Goal: Task Accomplishment & Management: Manage account settings

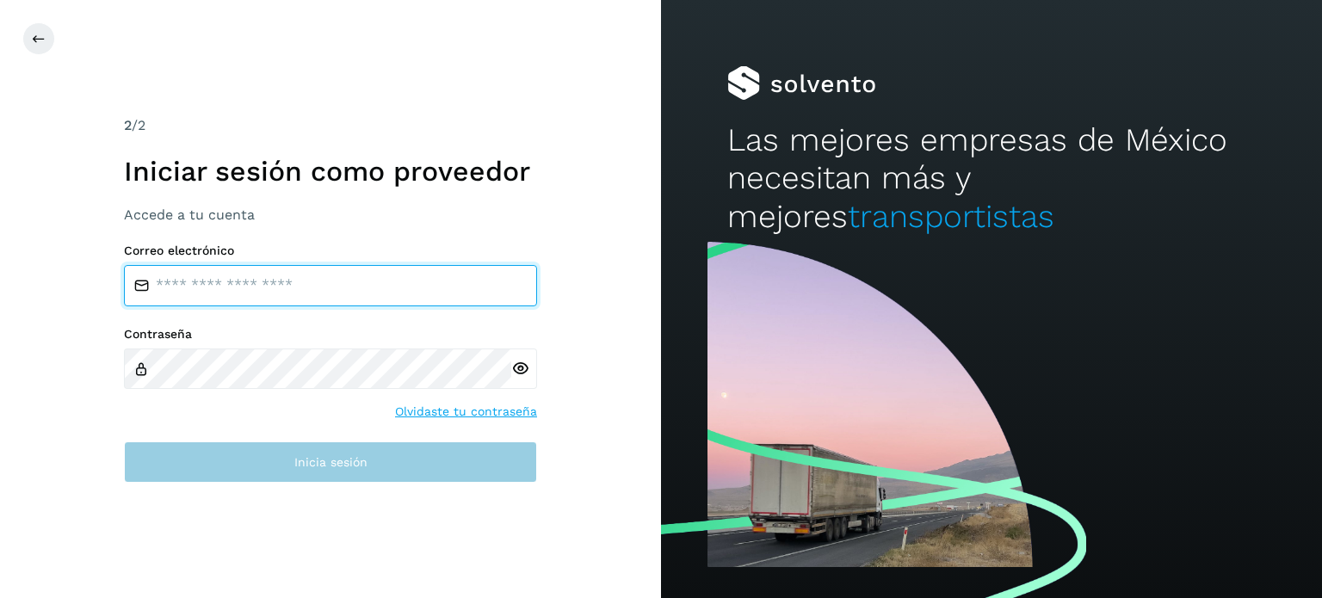
type input "**********"
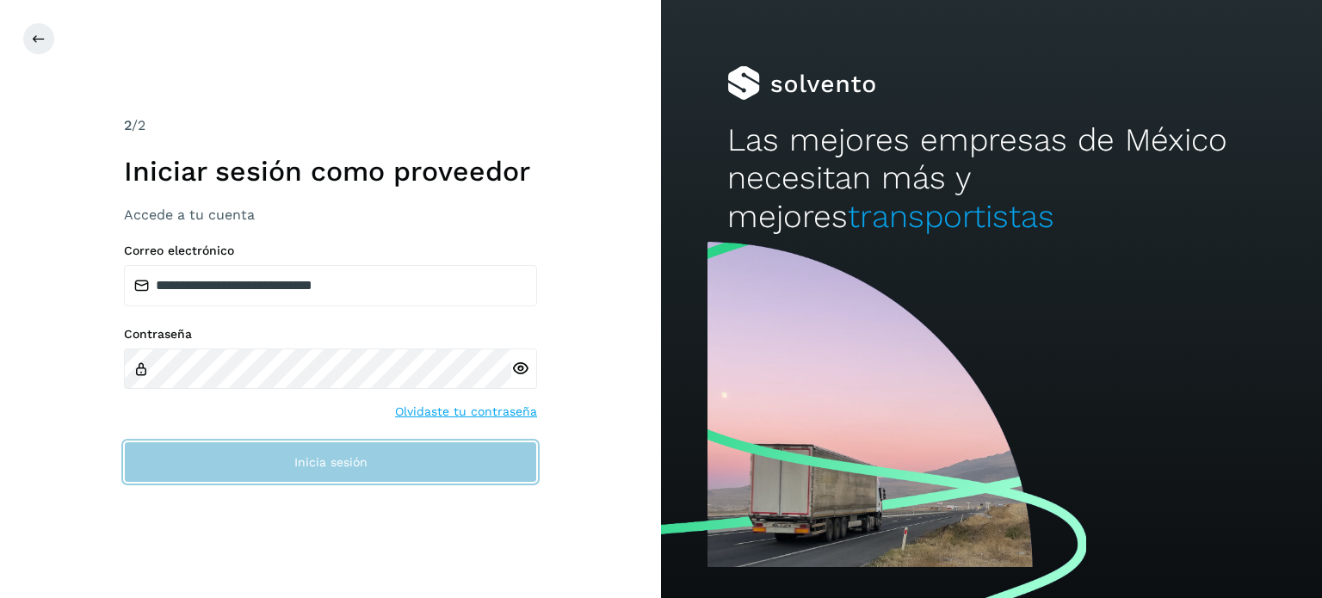
click at [331, 462] on span "Inicia sesión" at bounding box center [330, 462] width 73 height 12
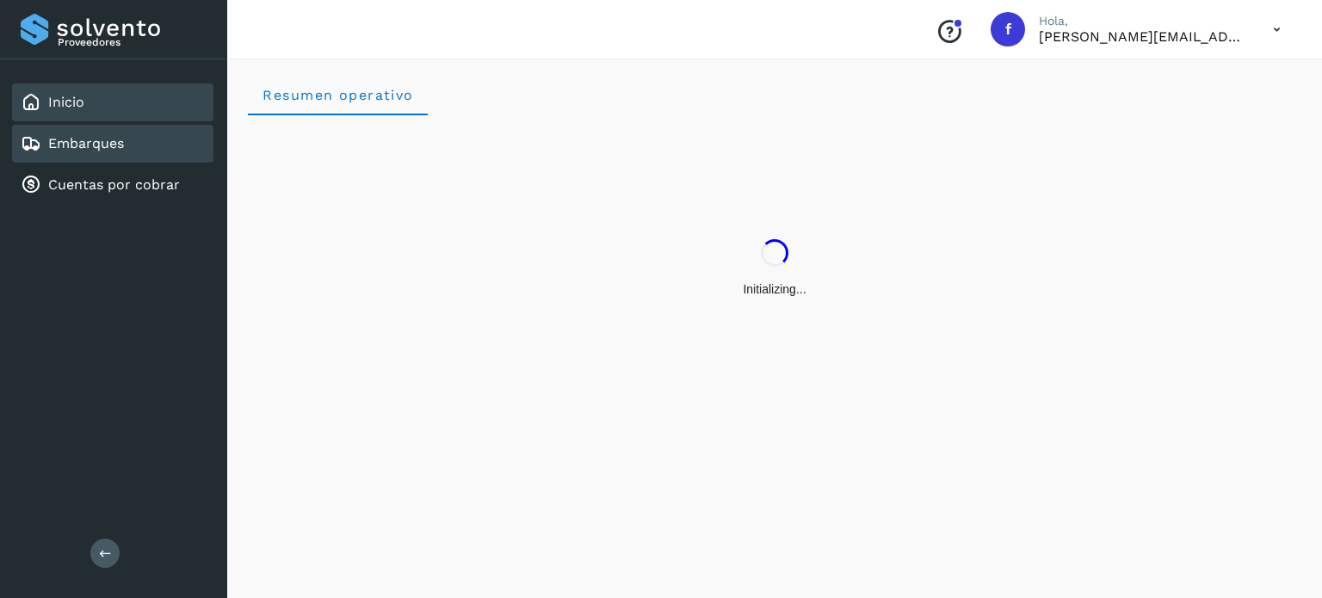
click at [160, 147] on div "Embarques" at bounding box center [112, 144] width 201 height 38
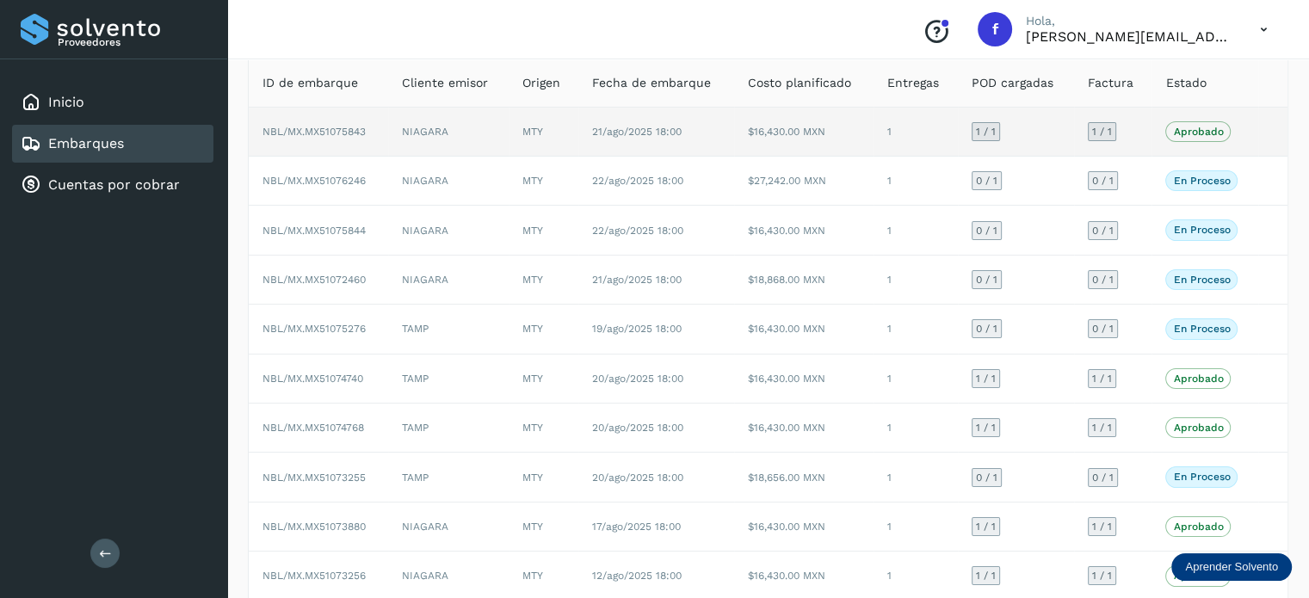
scroll to position [21, 0]
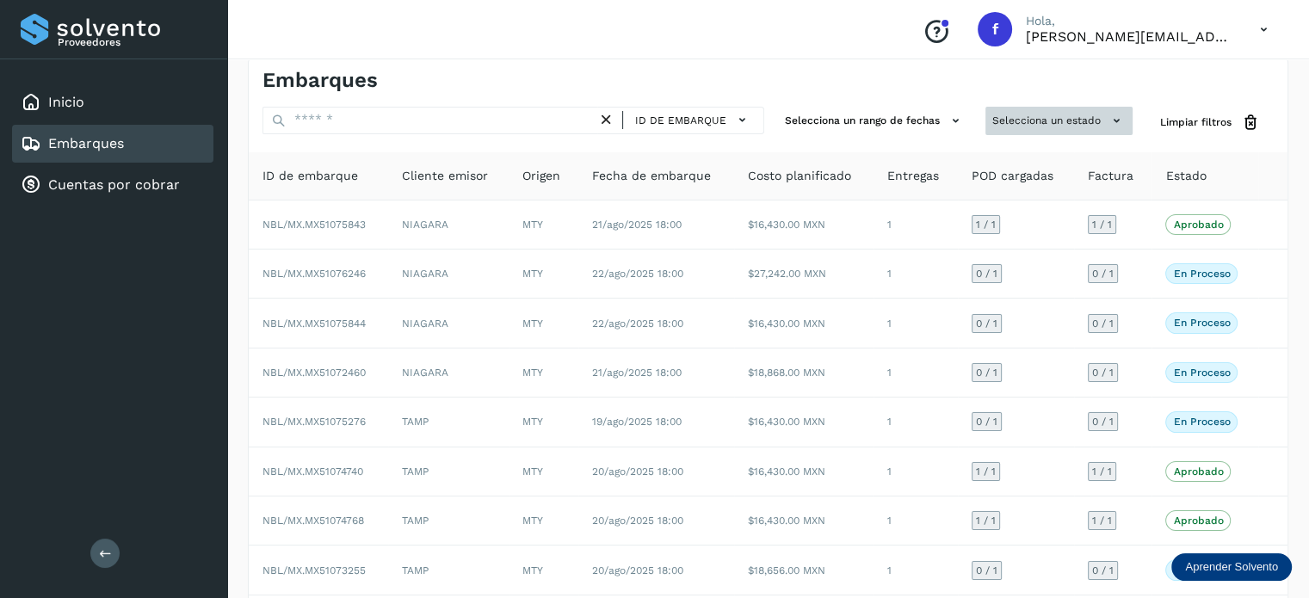
click at [1016, 120] on button "Selecciona un estado" at bounding box center [1059, 121] width 147 height 28
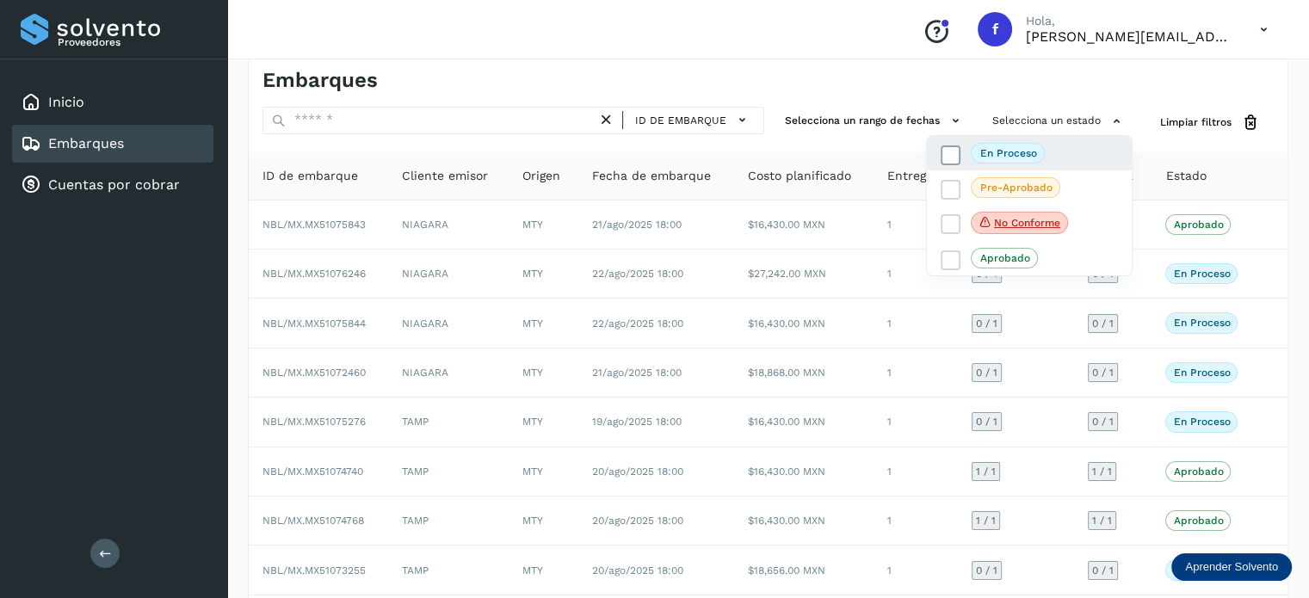
click at [1019, 151] on p "En proceso" at bounding box center [1008, 153] width 57 height 12
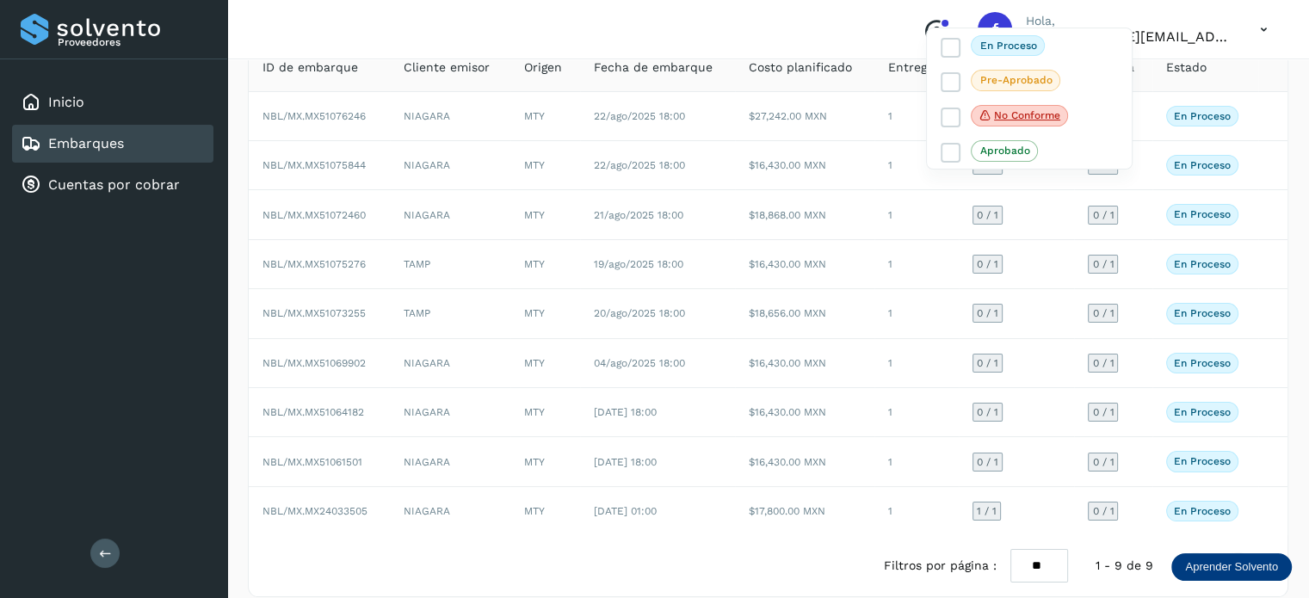
scroll to position [144, 0]
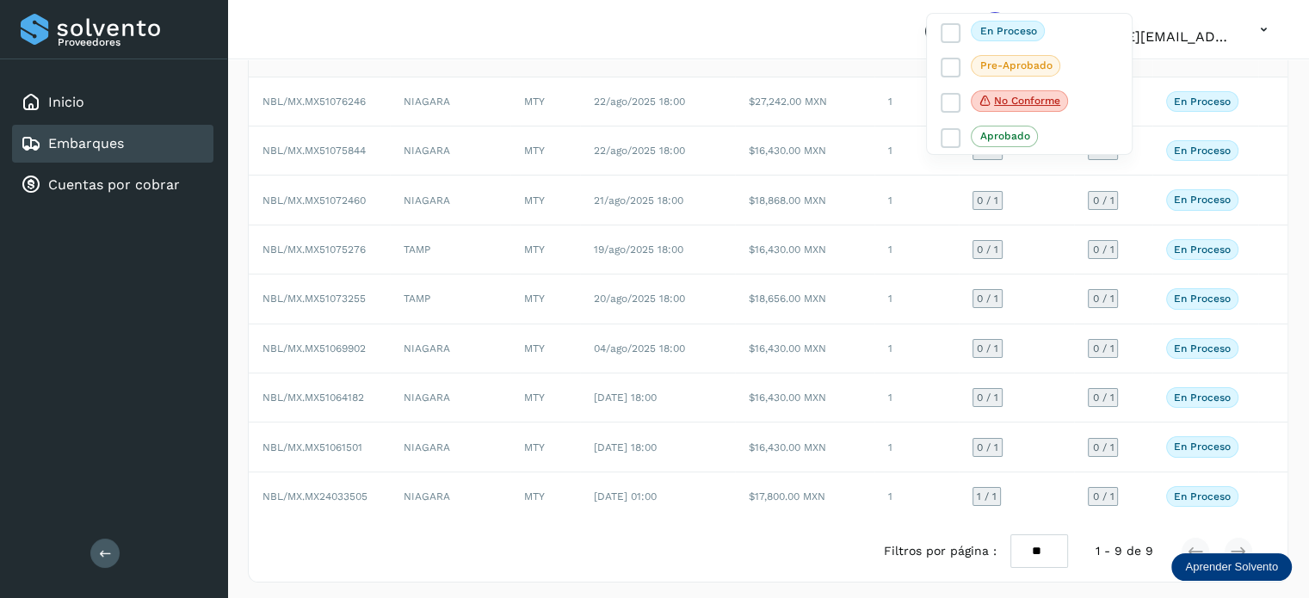
click at [320, 388] on div at bounding box center [654, 299] width 1309 height 598
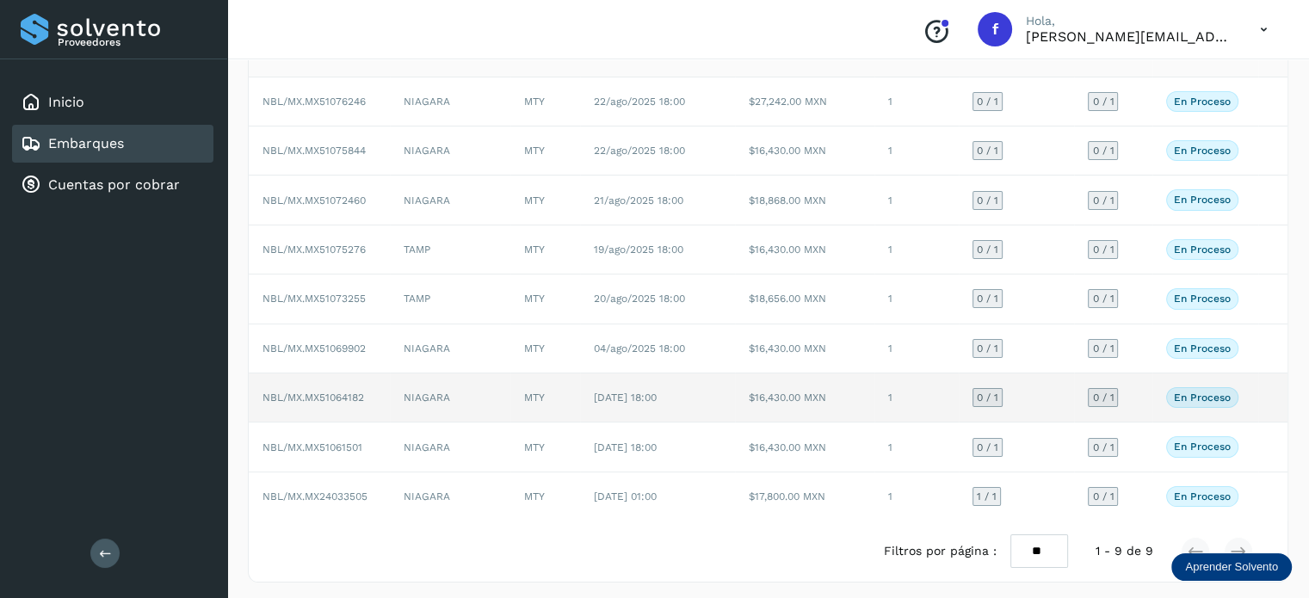
click at [334, 395] on span "NBL/MX.MX51064182" at bounding box center [314, 398] width 102 height 12
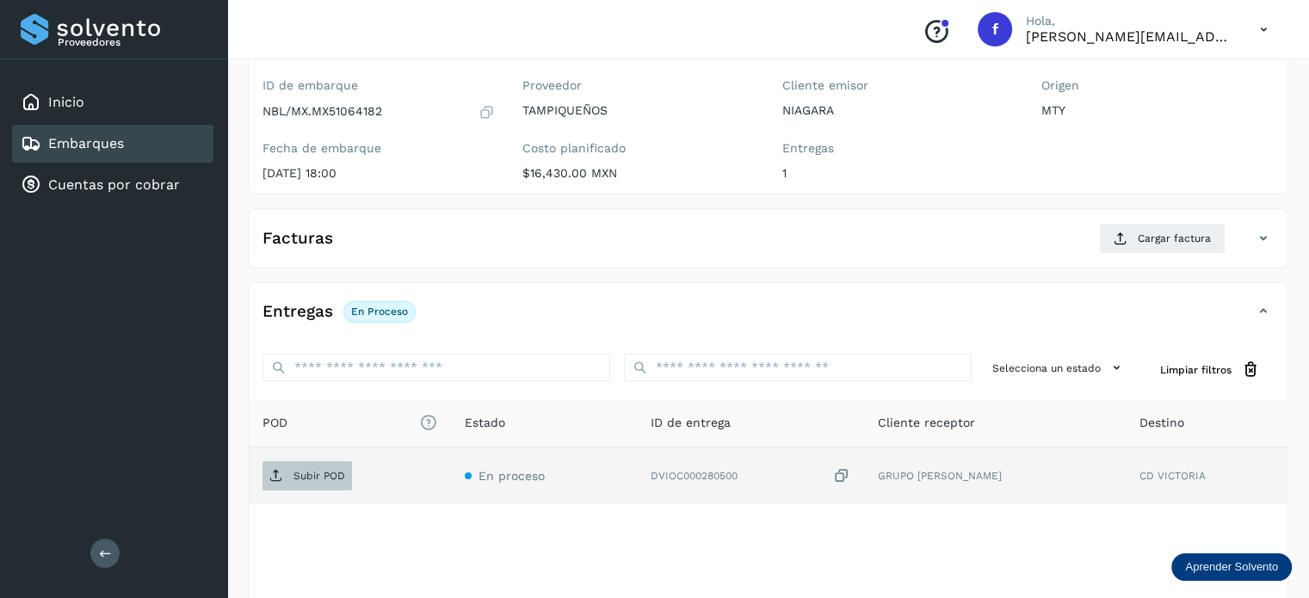
click at [325, 466] on span "Subir POD" at bounding box center [308, 476] width 90 height 28
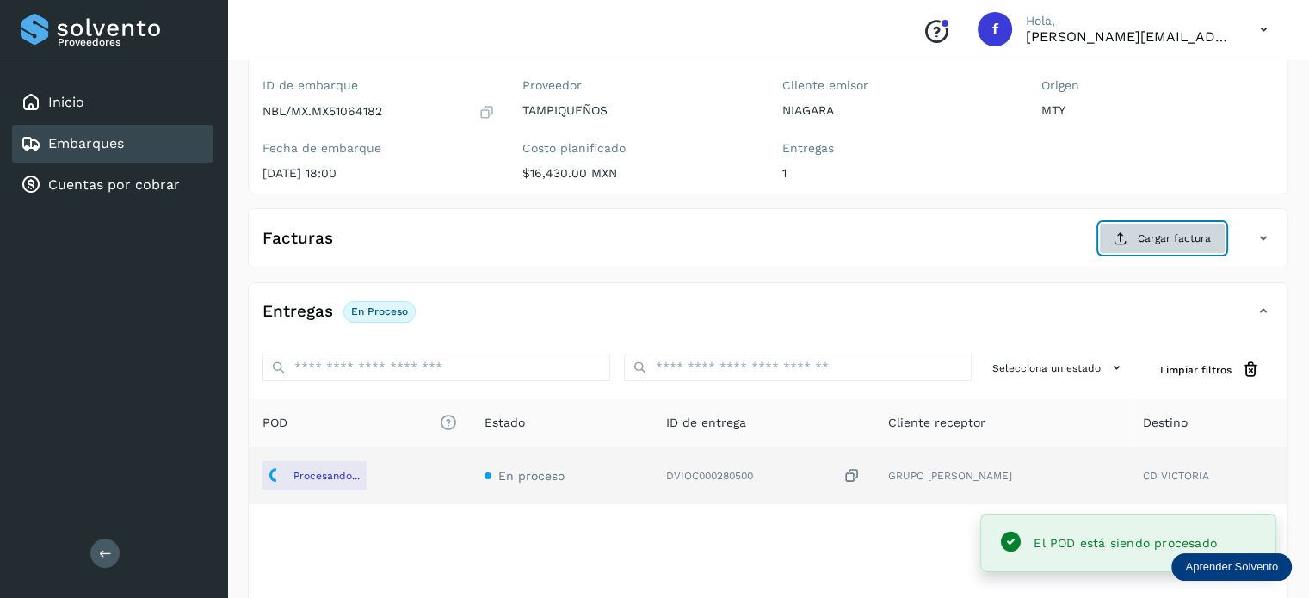
click at [1127, 243] on icon at bounding box center [1121, 239] width 14 height 14
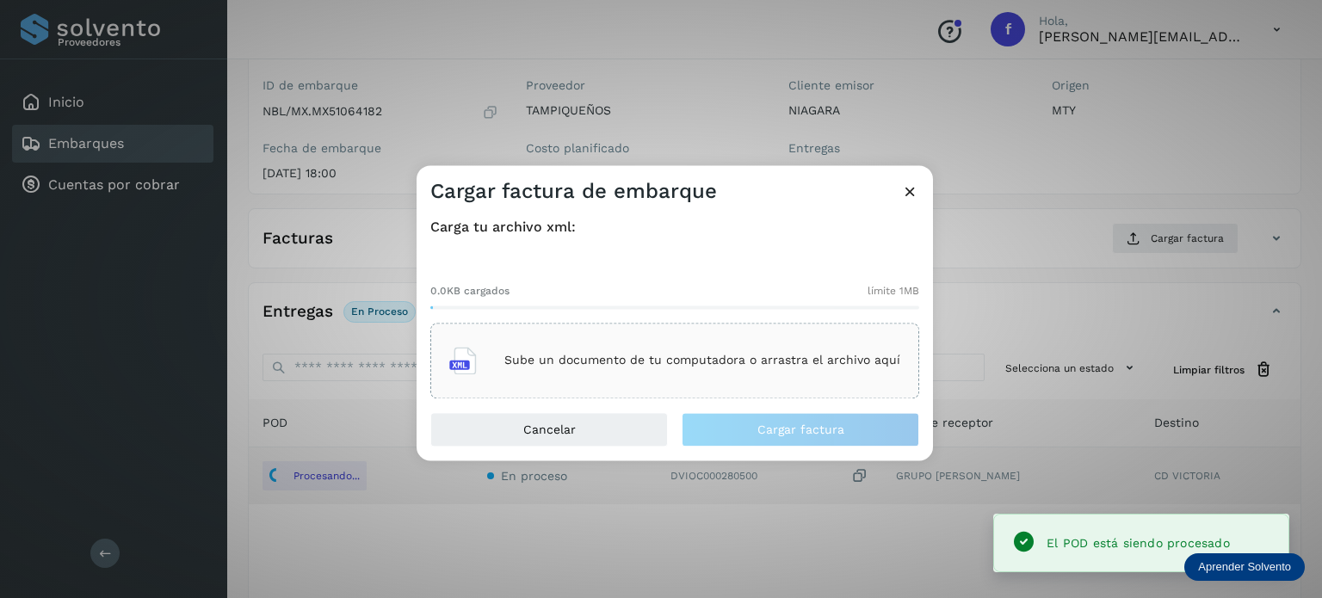
click at [592, 342] on div "Sube un documento de tu computadora o arrastra el archivo aquí" at bounding box center [674, 360] width 451 height 46
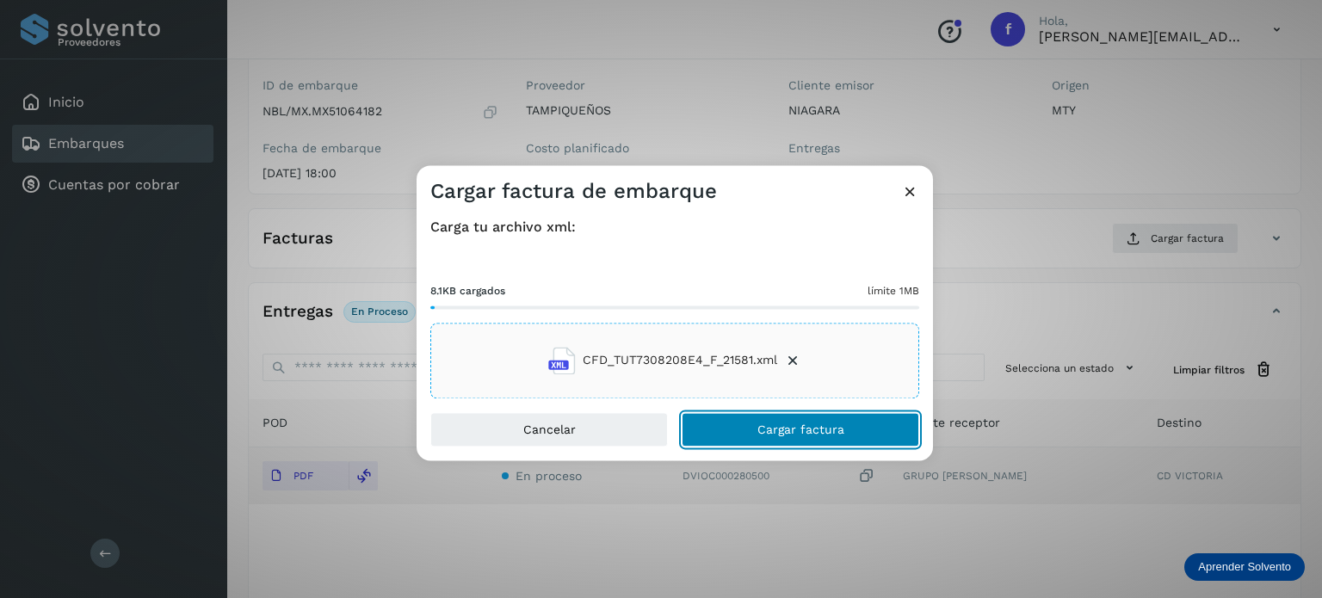
click at [823, 436] on button "Cargar factura" at bounding box center [801, 429] width 238 height 34
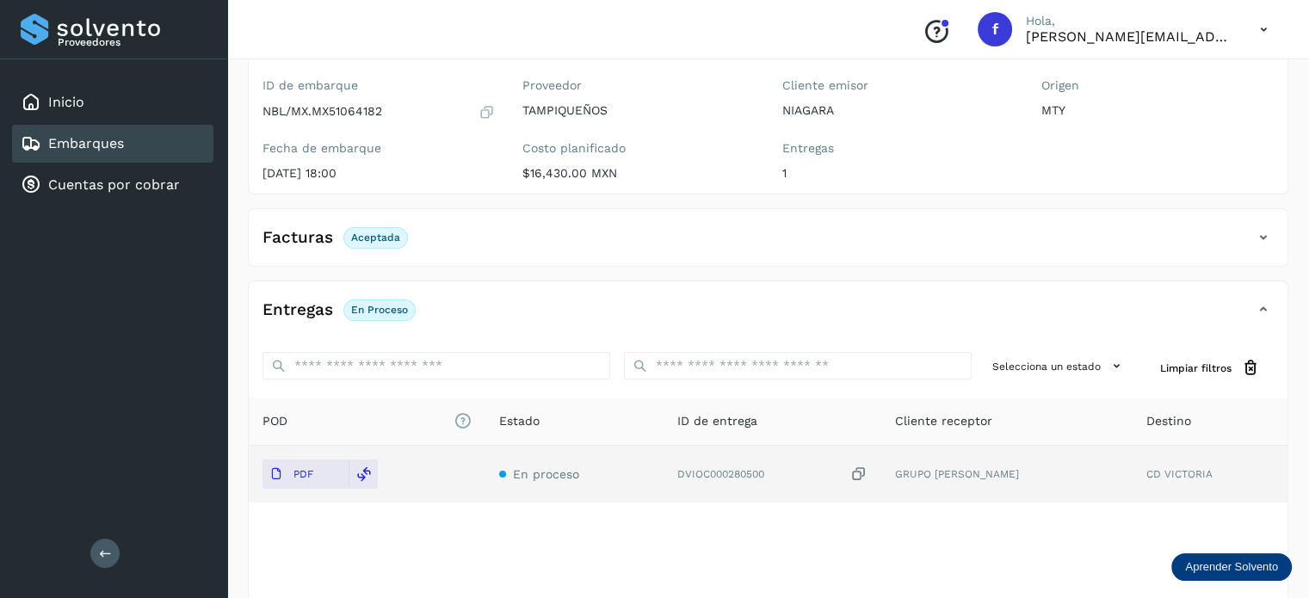
click at [100, 140] on link "Embarques" at bounding box center [86, 143] width 76 height 16
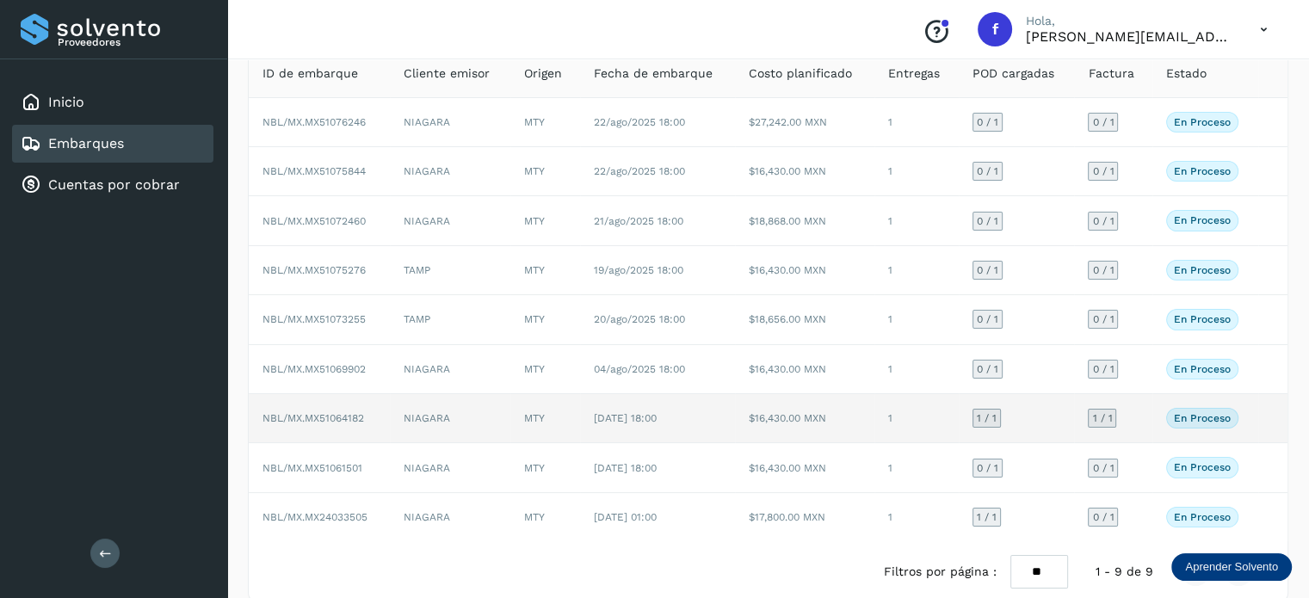
scroll to position [144, 0]
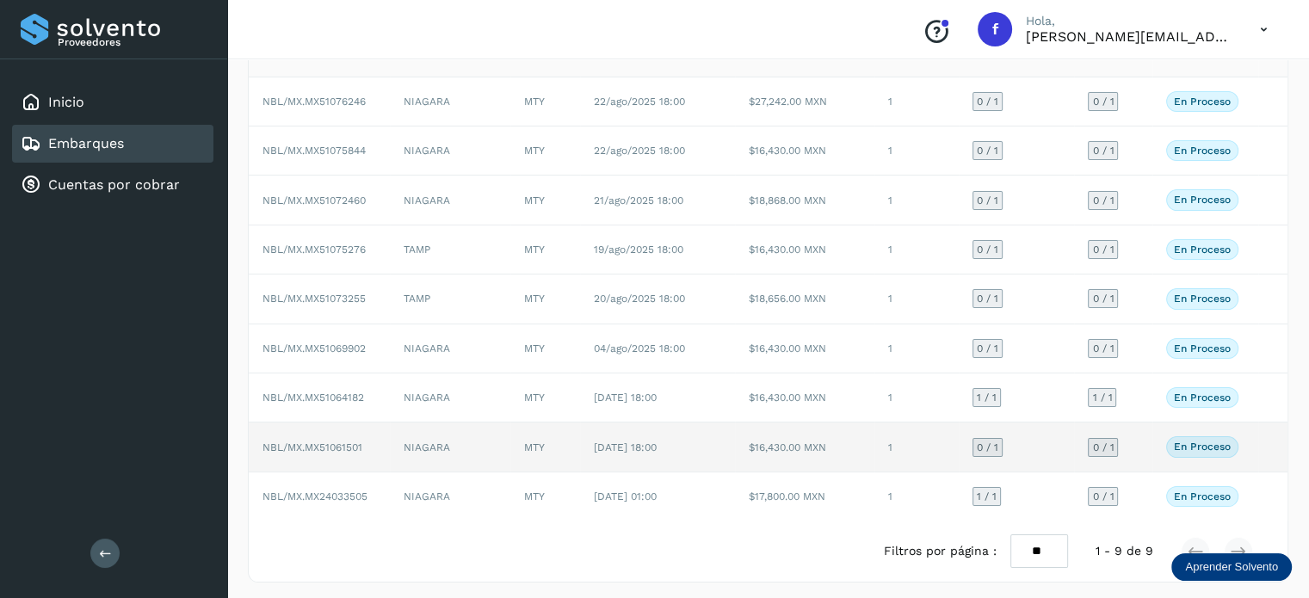
click at [341, 442] on span "NBL/MX.MX51061501" at bounding box center [313, 448] width 100 height 12
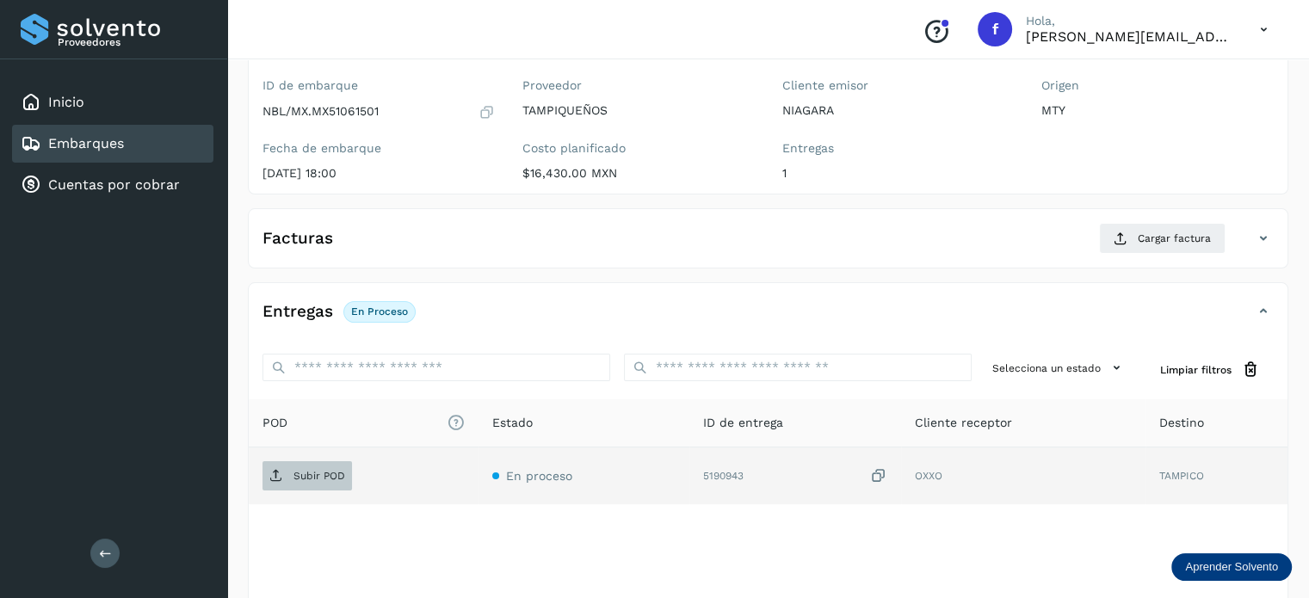
click at [296, 472] on p "Subir POD" at bounding box center [319, 476] width 52 height 12
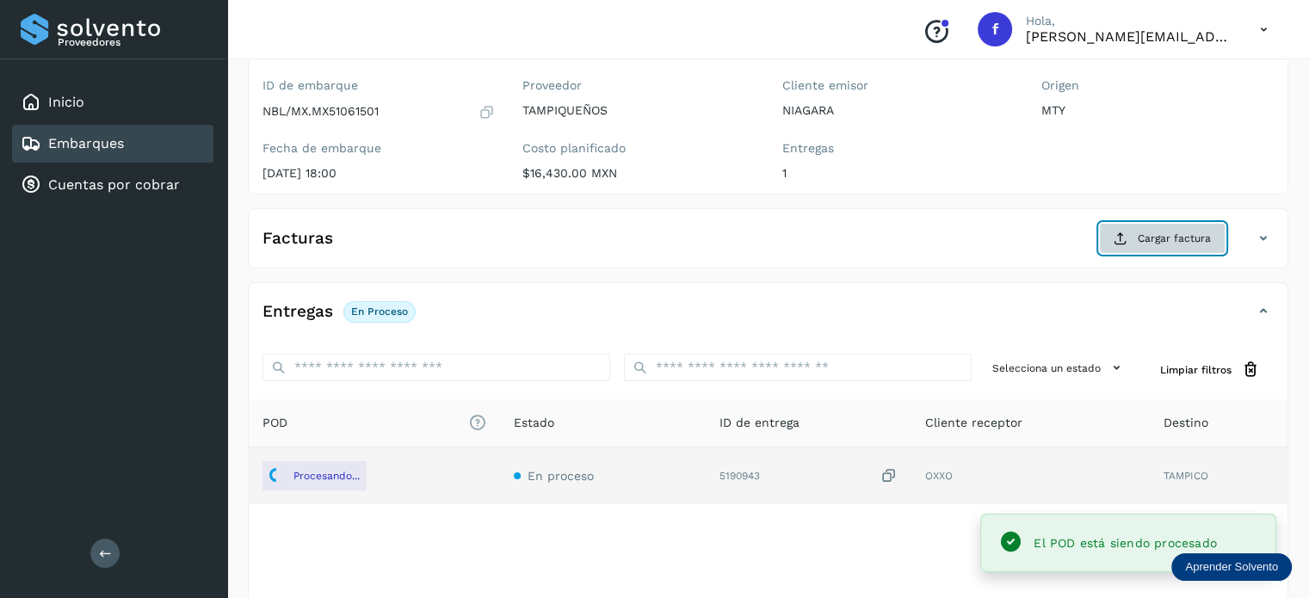
click at [1141, 237] on span "Cargar factura" at bounding box center [1174, 238] width 73 height 15
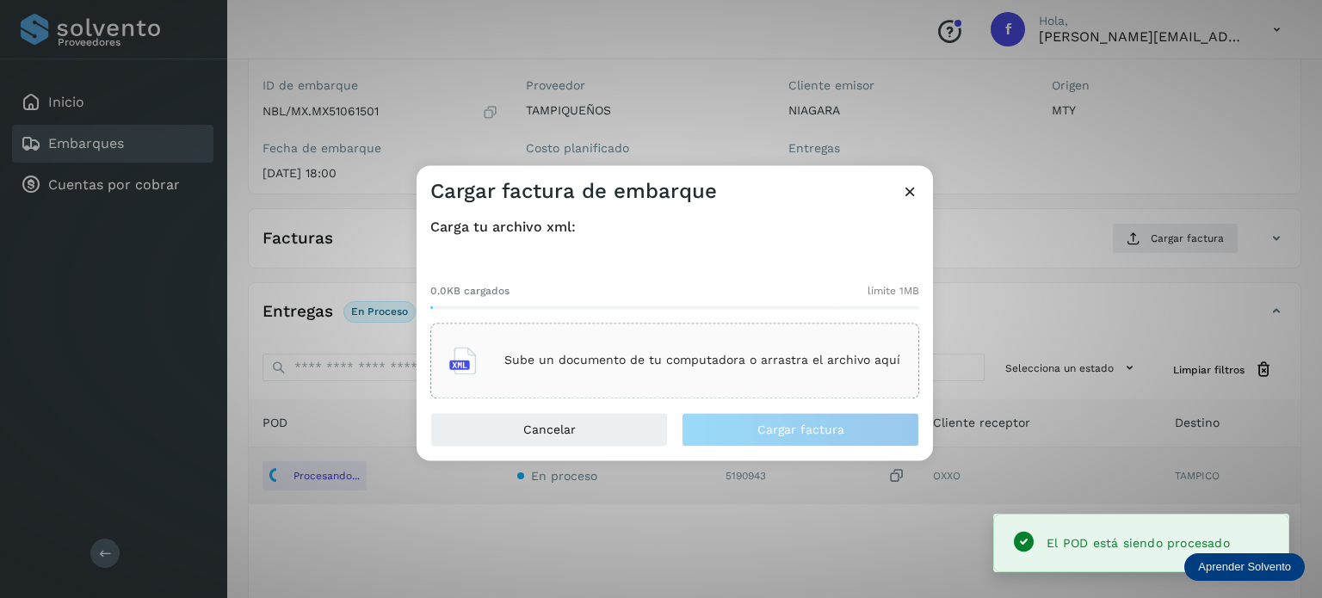
click at [751, 342] on div "Sube un documento de tu computadora o arrastra el archivo aquí" at bounding box center [674, 360] width 451 height 46
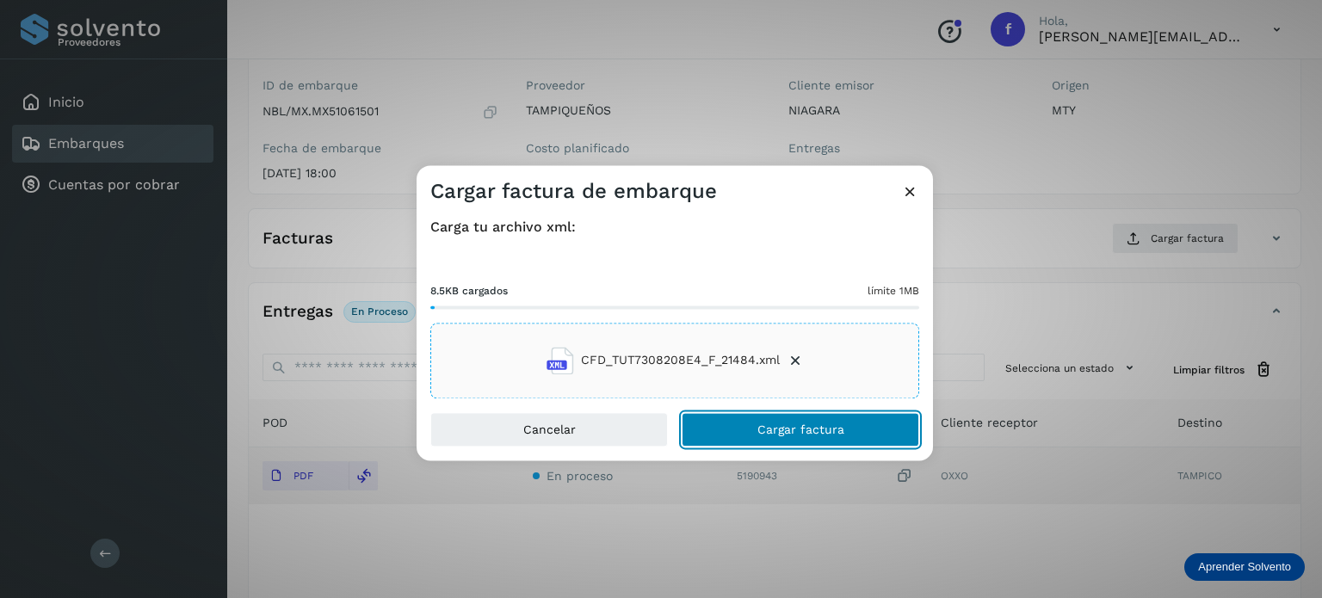
click at [872, 424] on button "Cargar factura" at bounding box center [801, 429] width 238 height 34
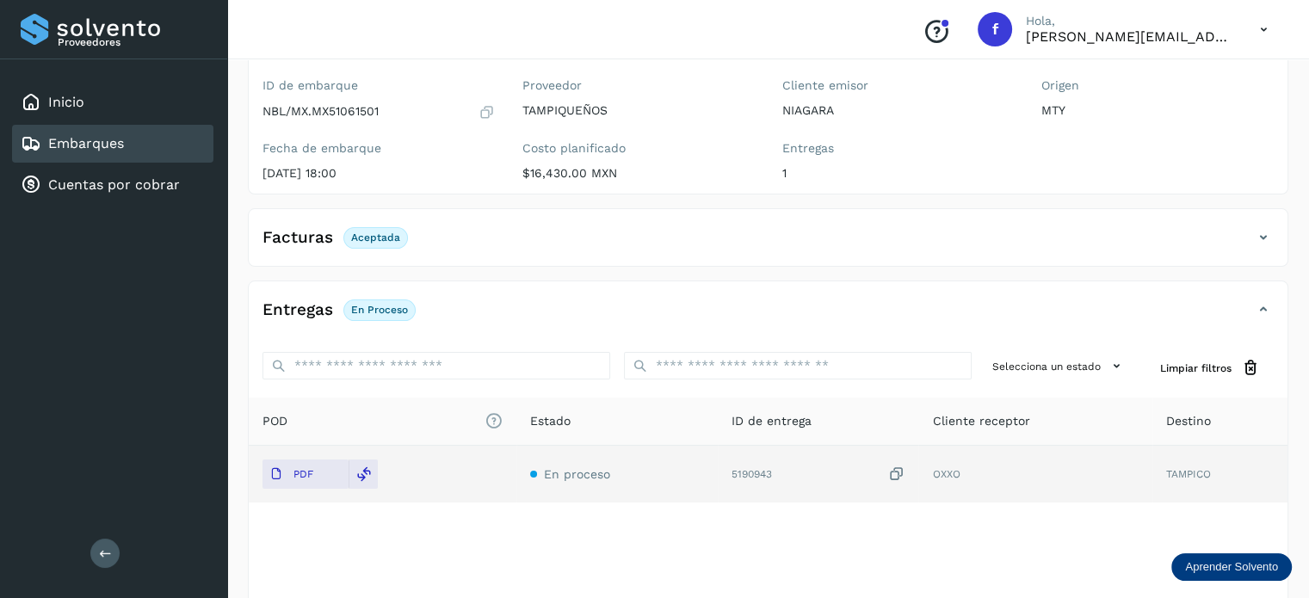
click at [137, 151] on div "Embarques" at bounding box center [112, 144] width 201 height 38
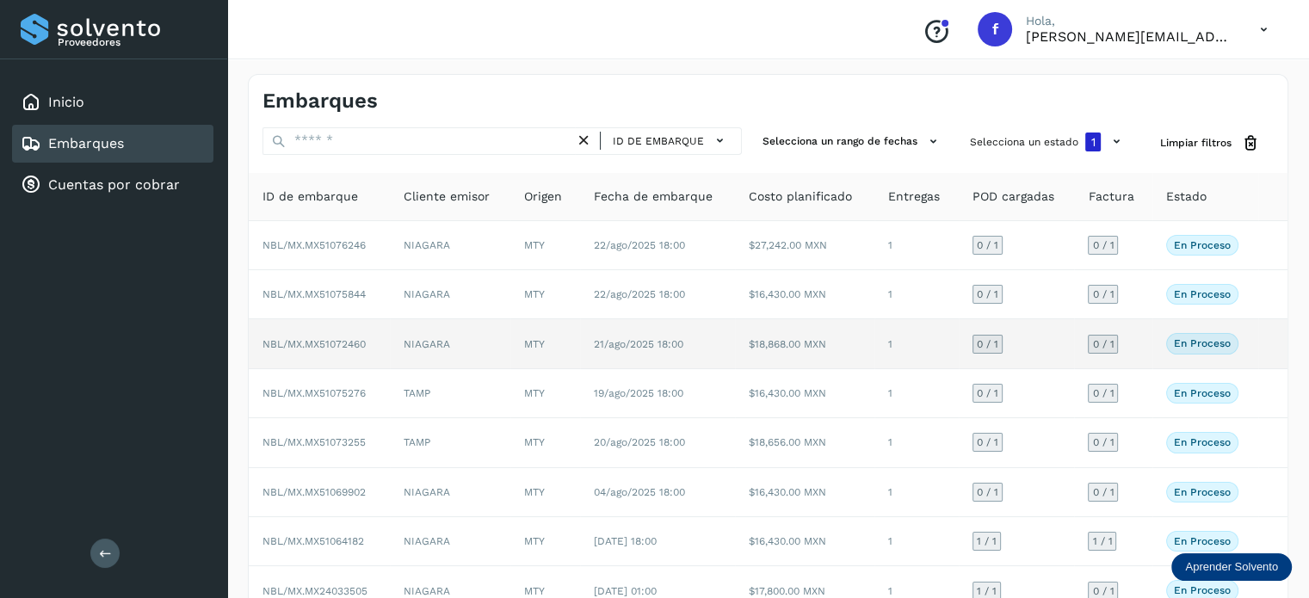
click at [334, 341] on span "NBL/MX.MX51072460" at bounding box center [314, 344] width 103 height 12
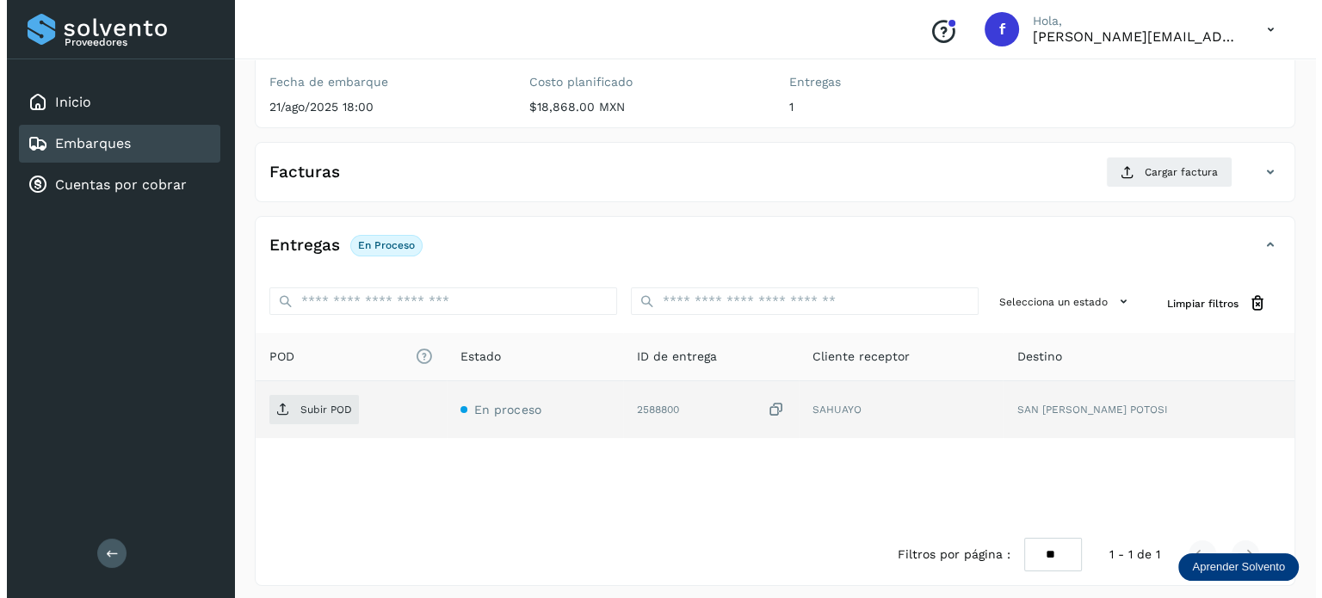
scroll to position [217, 0]
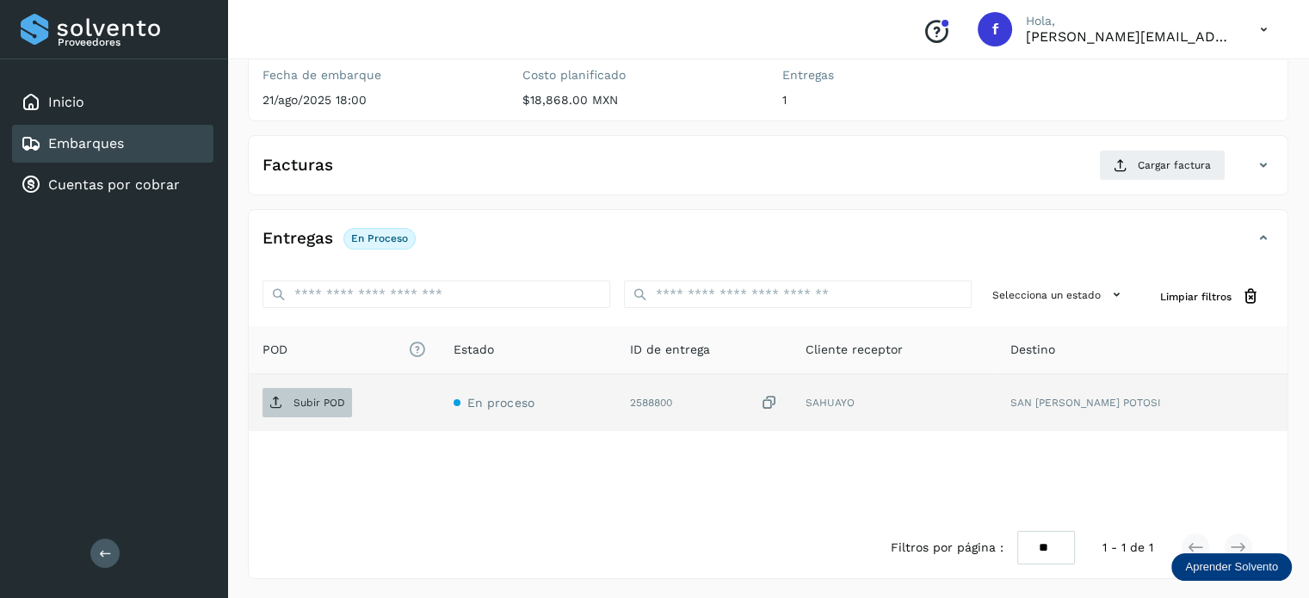
click at [329, 407] on p "Subir POD" at bounding box center [319, 403] width 52 height 12
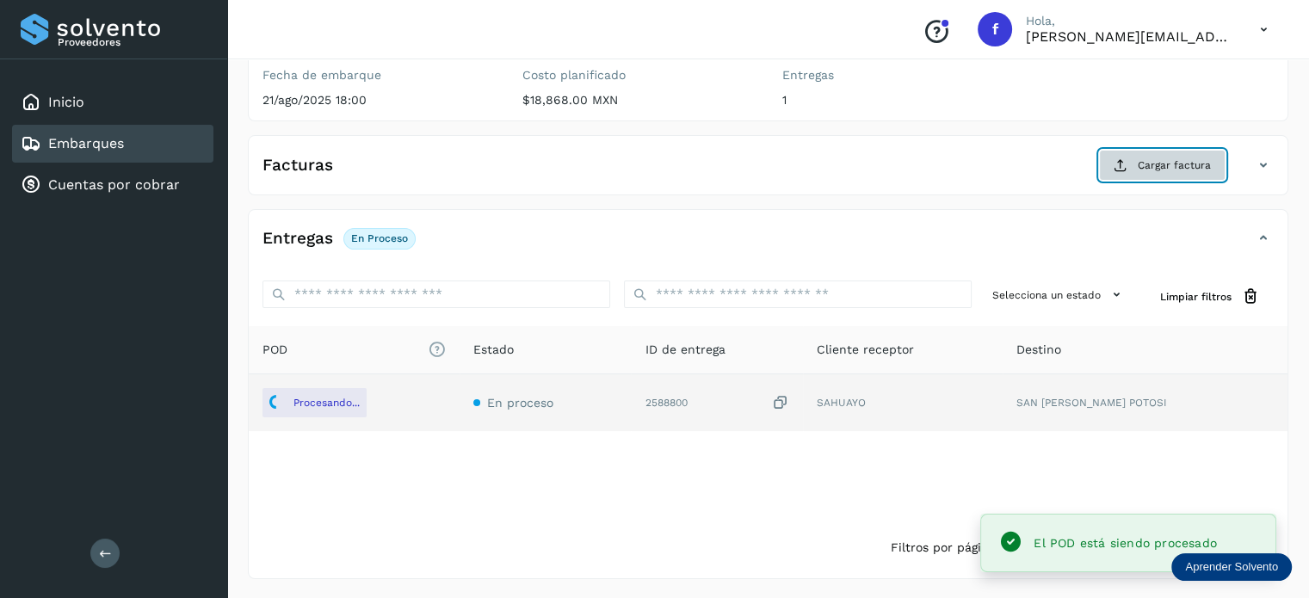
click at [1125, 171] on icon at bounding box center [1121, 165] width 14 height 14
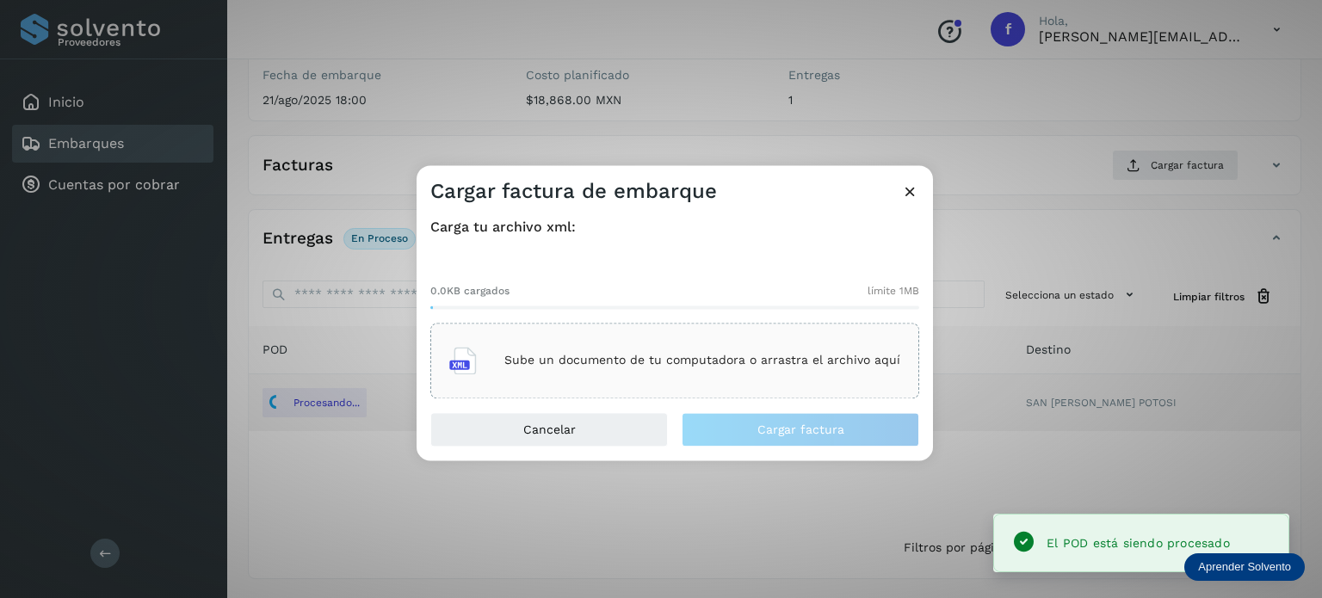
click at [628, 347] on div "Sube un documento de tu computadora o arrastra el archivo aquí" at bounding box center [674, 360] width 451 height 46
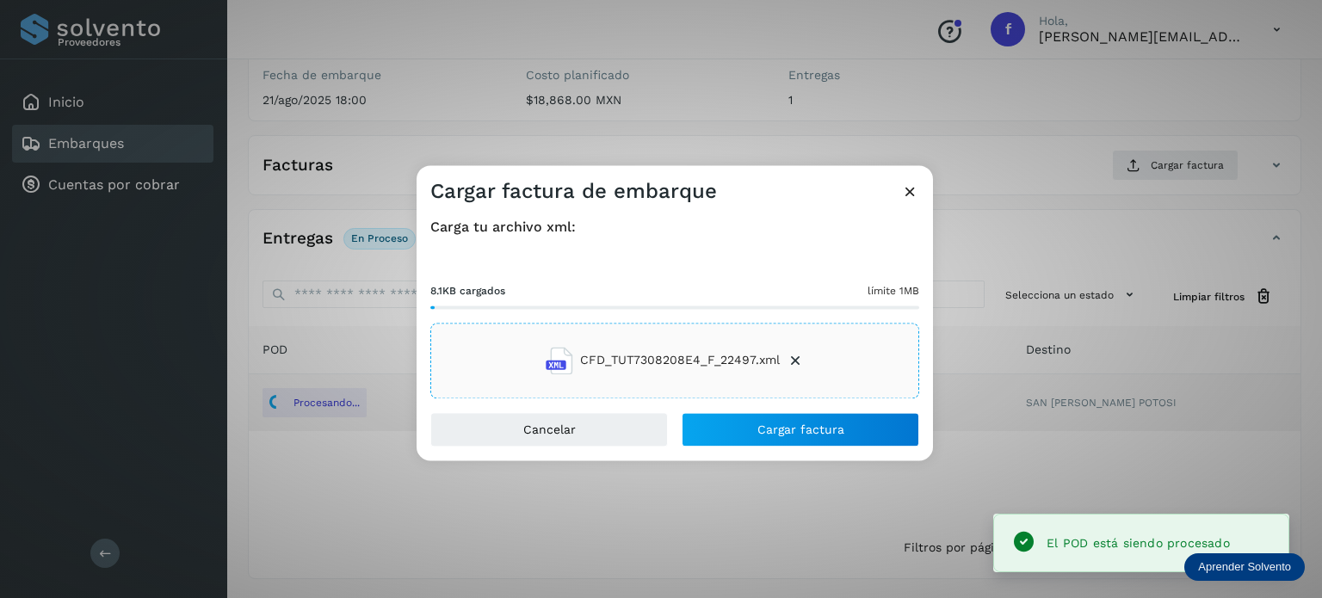
click at [681, 114] on div "Cargar factura de embarque Carga tu archivo xml: 8.1KB cargados límite 1MB CFD_…" at bounding box center [661, 299] width 1322 height 598
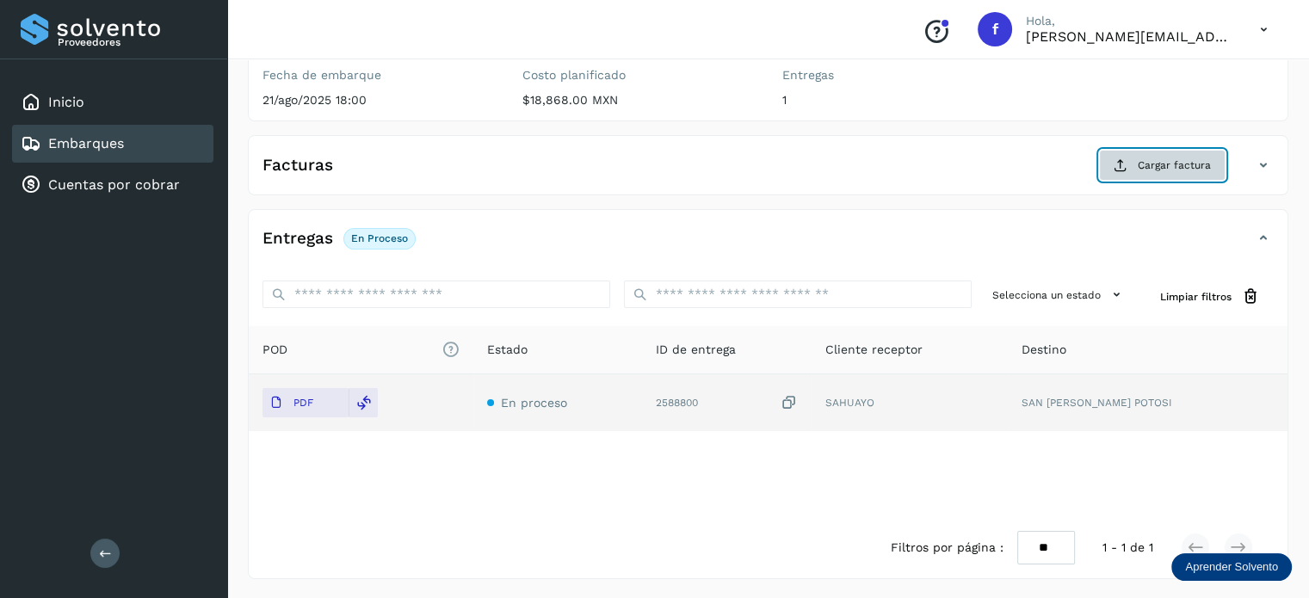
click at [1155, 175] on button "Cargar factura" at bounding box center [1162, 165] width 127 height 31
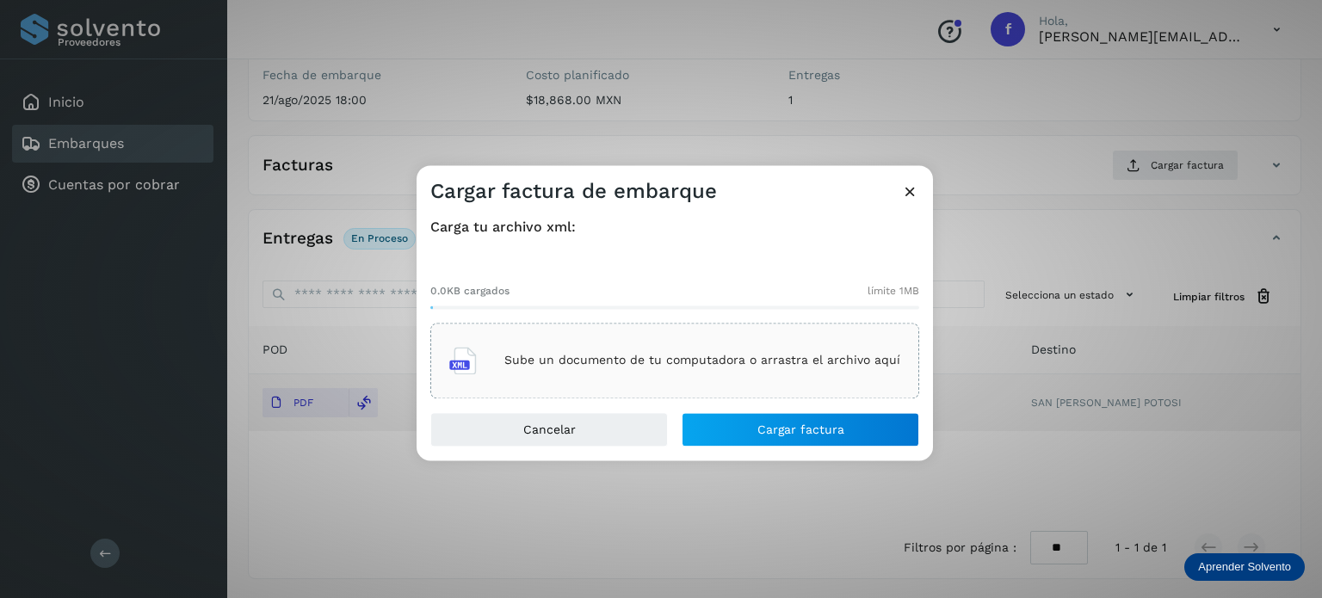
click at [617, 333] on div "Sube un documento de tu computadora o arrastra el archivo aquí" at bounding box center [674, 361] width 489 height 76
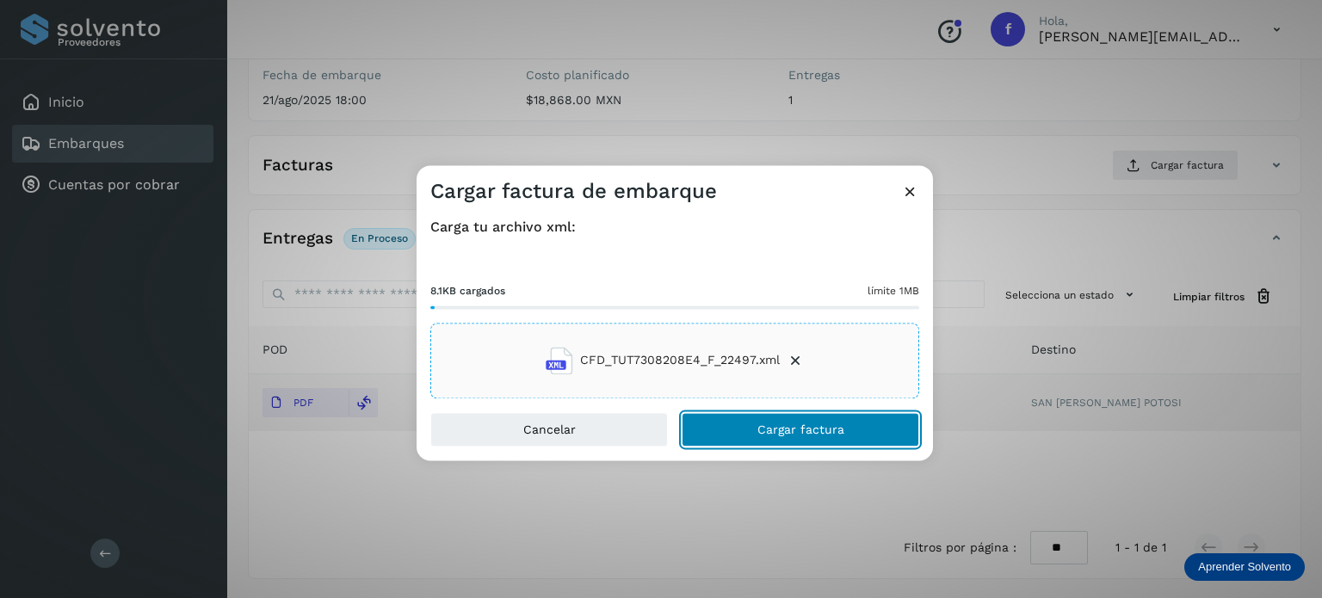
click at [814, 435] on button "Cargar factura" at bounding box center [801, 429] width 238 height 34
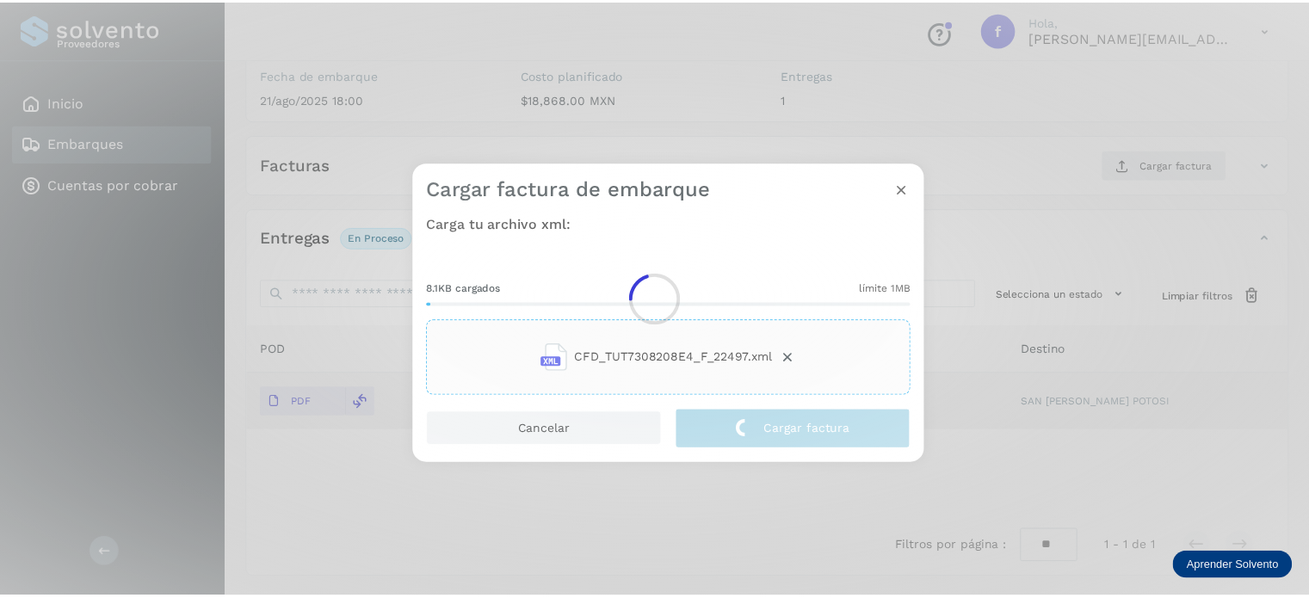
scroll to position [215, 0]
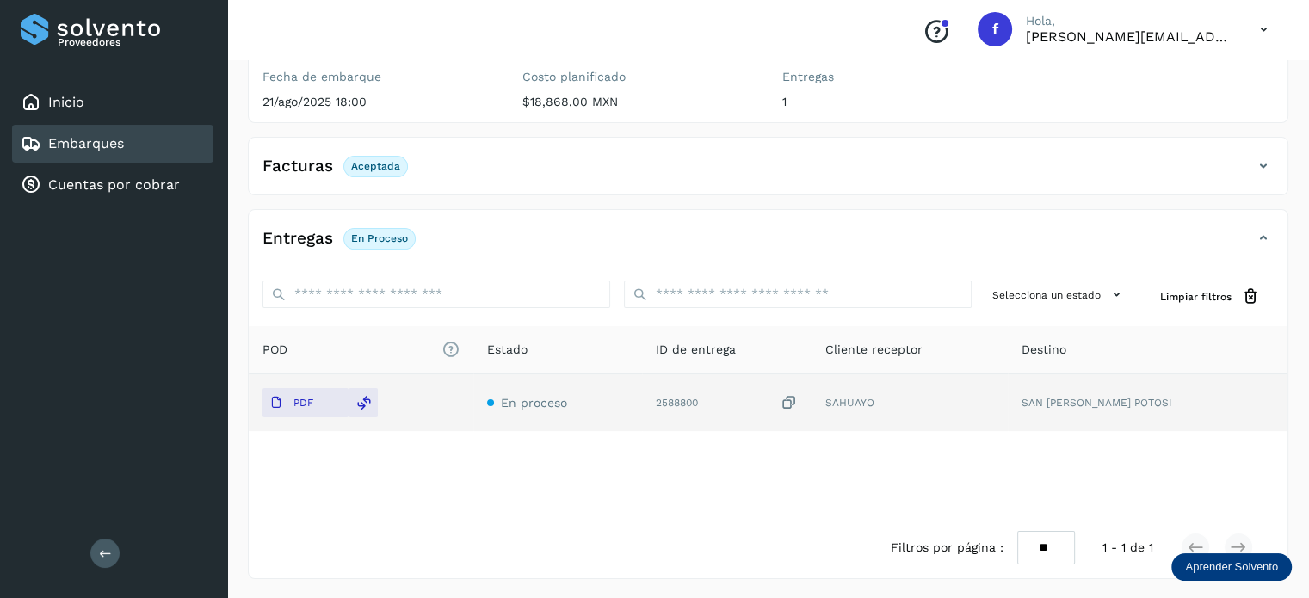
click at [102, 143] on link "Embarques" at bounding box center [86, 143] width 76 height 16
